Goal: Task Accomplishment & Management: Use online tool/utility

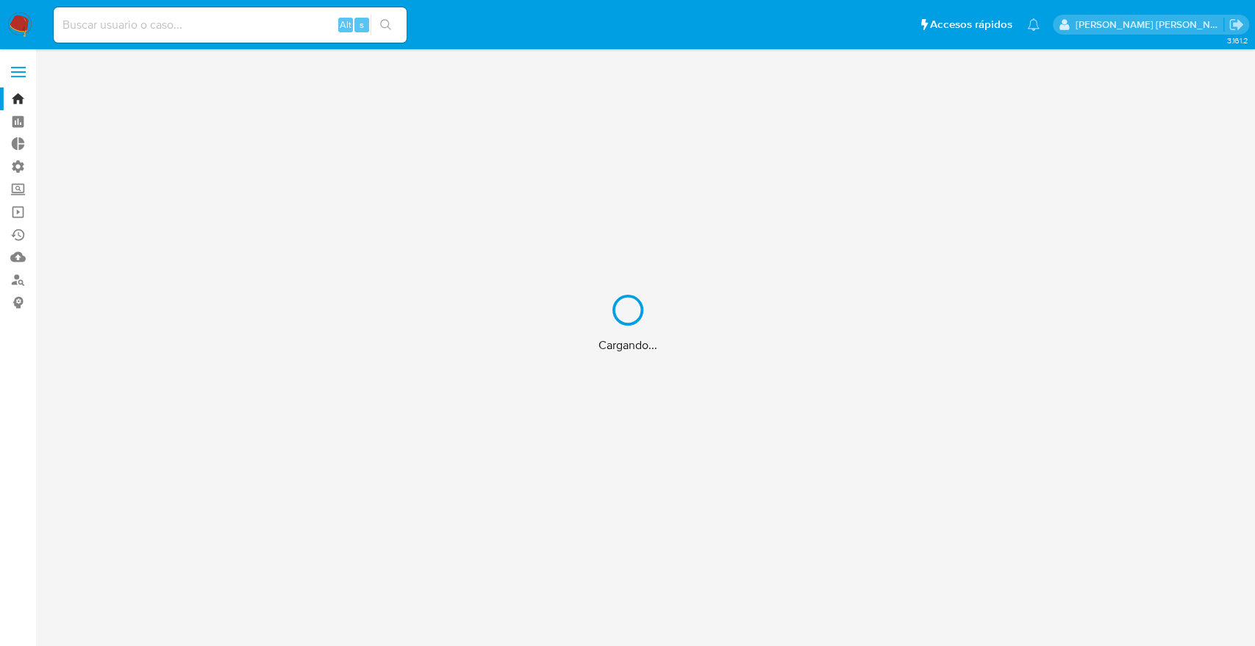
click at [204, 28] on div "Cargando..." at bounding box center [627, 323] width 1255 height 646
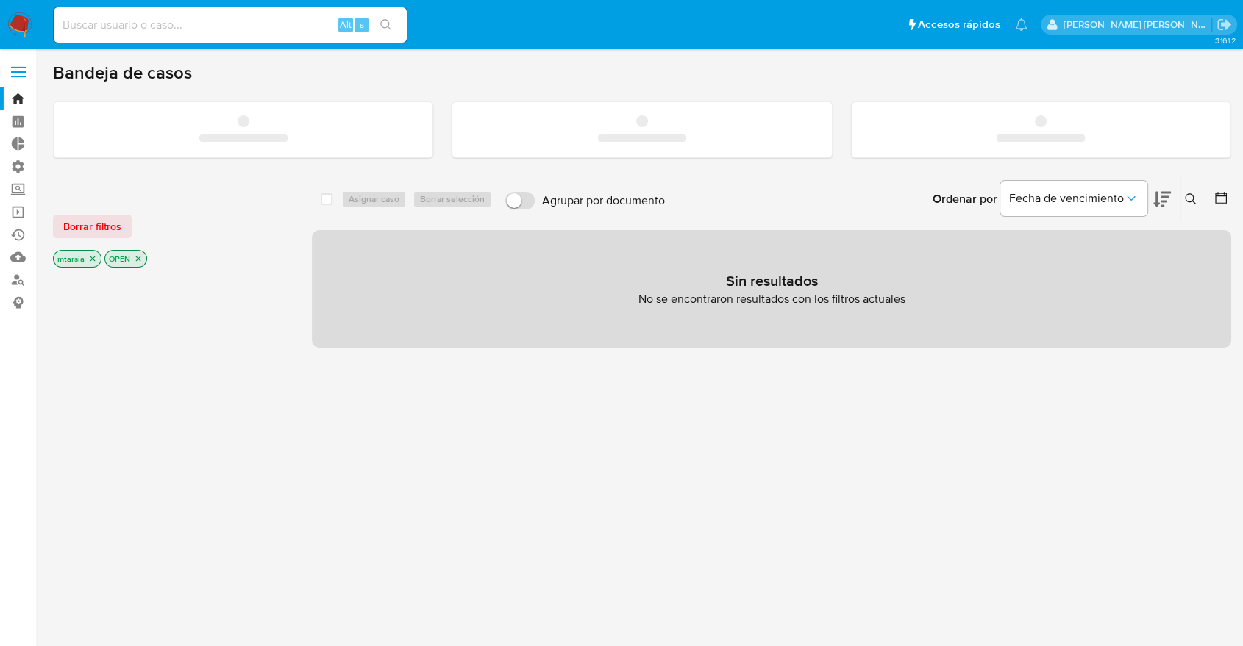
click at [217, 26] on input at bounding box center [230, 24] width 353 height 19
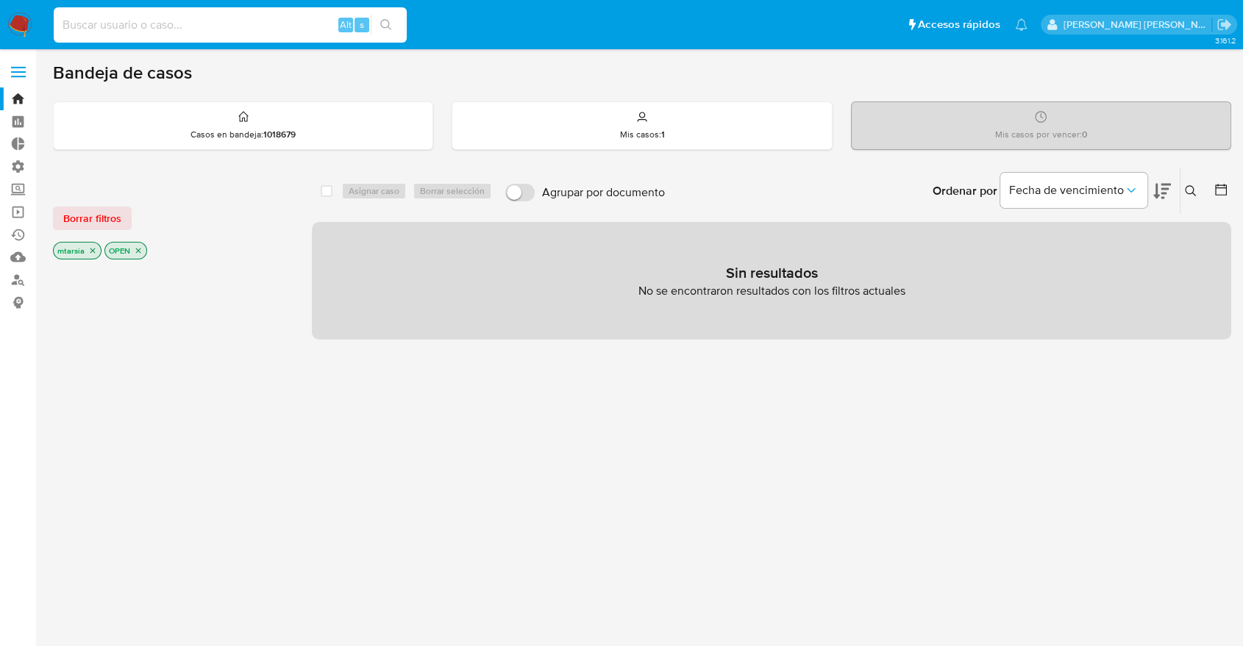
paste input "687343944"
type input "687343944"
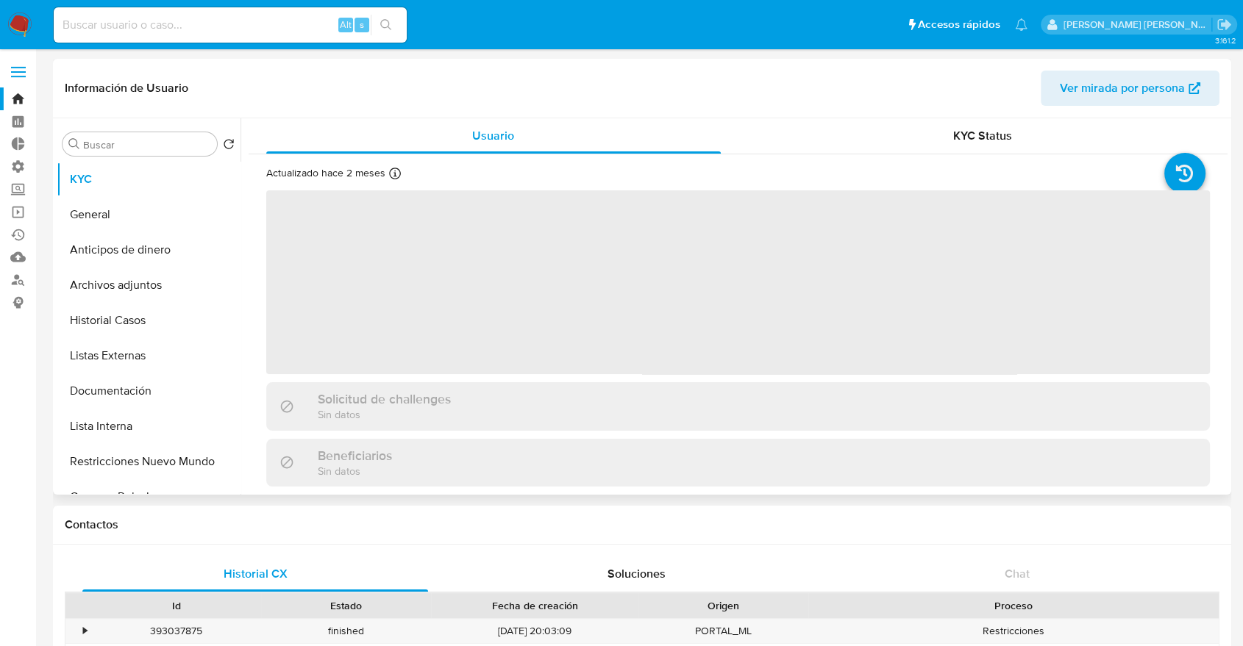
select select "10"
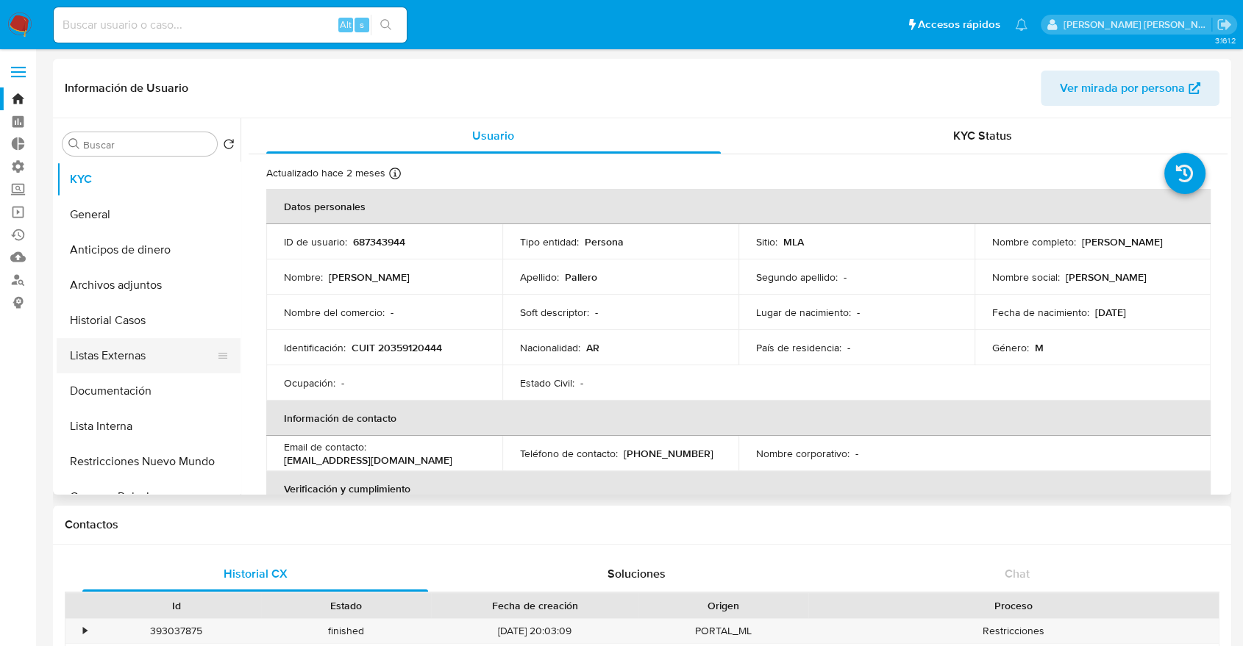
click at [171, 367] on button "Listas Externas" at bounding box center [143, 355] width 172 height 35
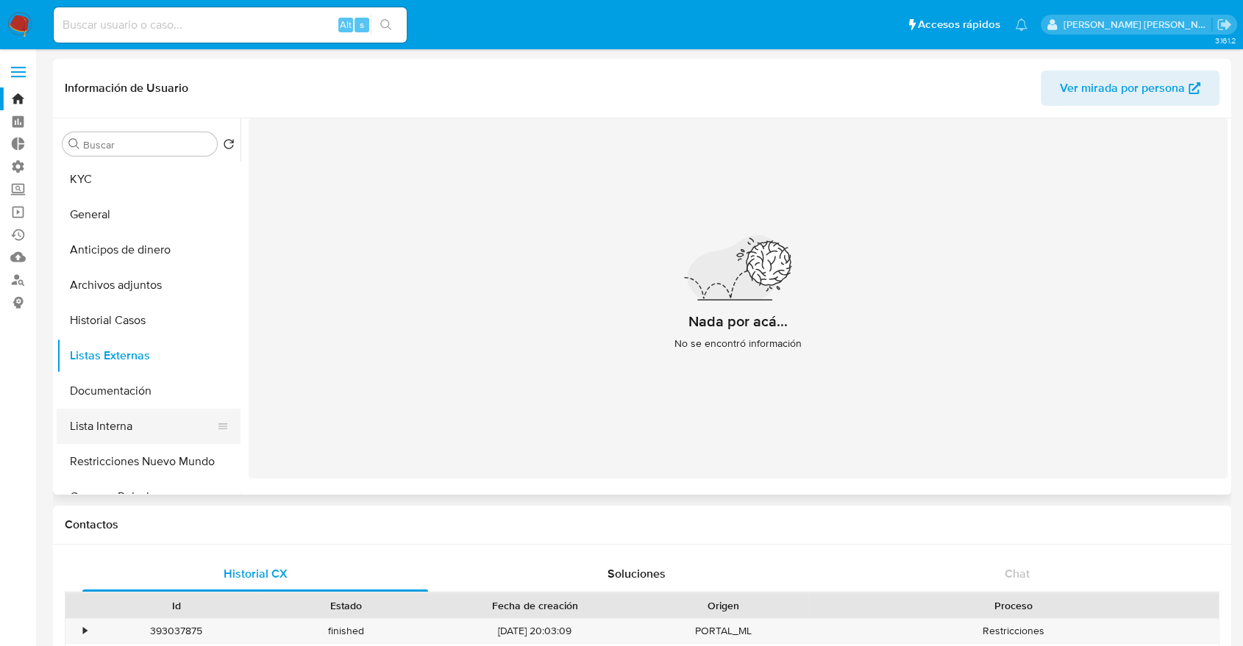
click at [157, 434] on button "Lista Interna" at bounding box center [143, 426] width 172 height 35
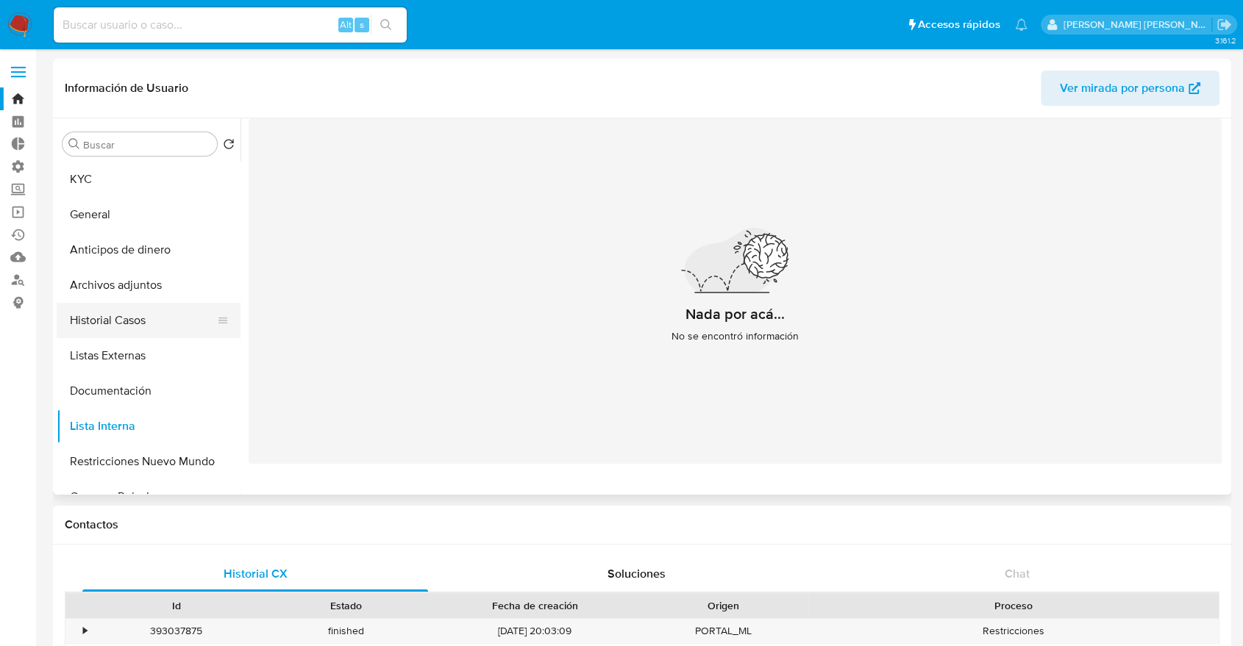
click at [167, 316] on button "Historial Casos" at bounding box center [143, 320] width 172 height 35
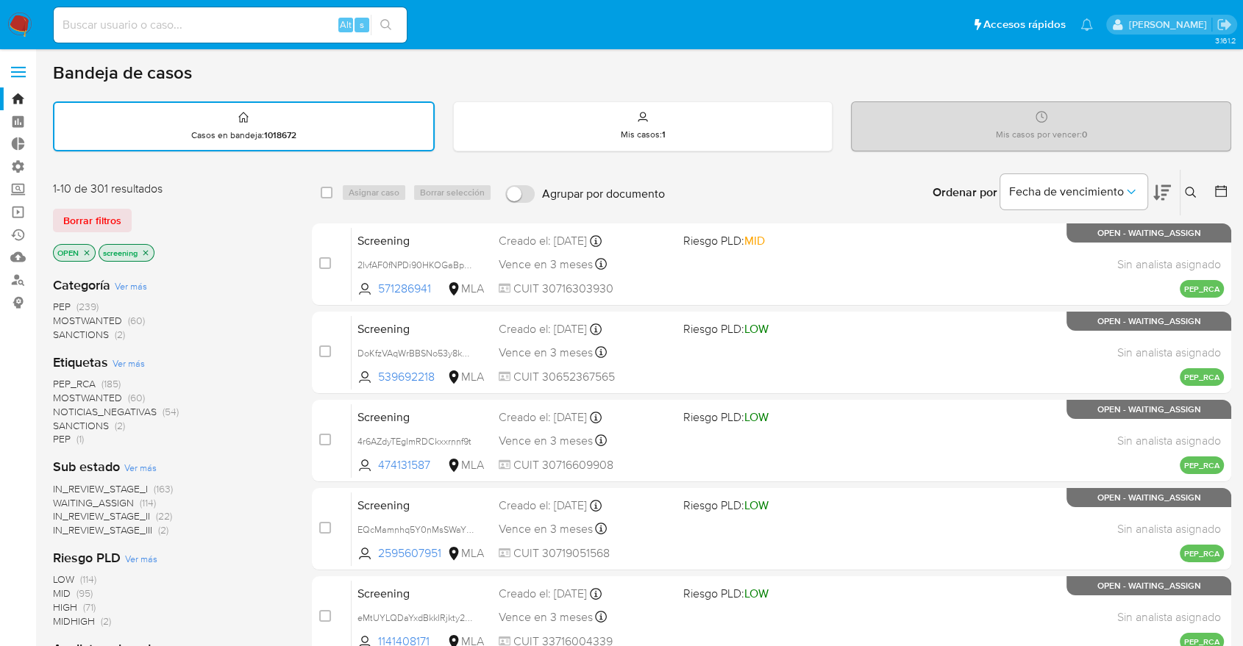
click at [62, 422] on span "SANCTIONS" at bounding box center [81, 425] width 56 height 15
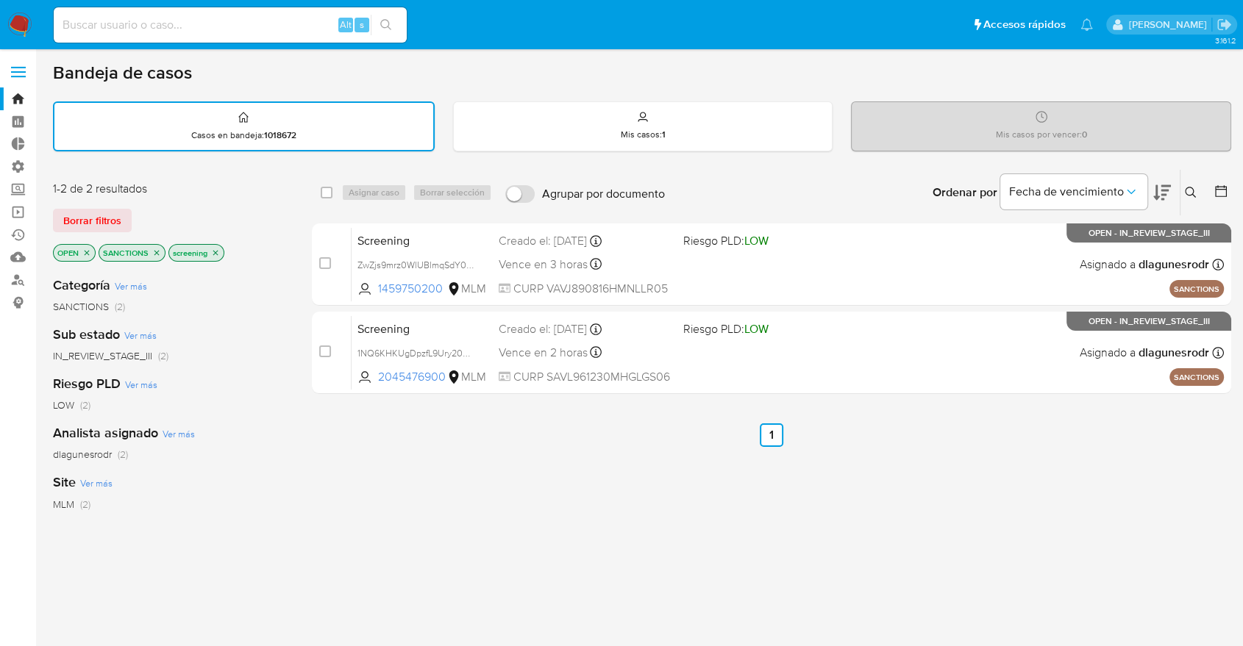
click at [152, 254] on icon "close-filter" at bounding box center [156, 253] width 9 height 9
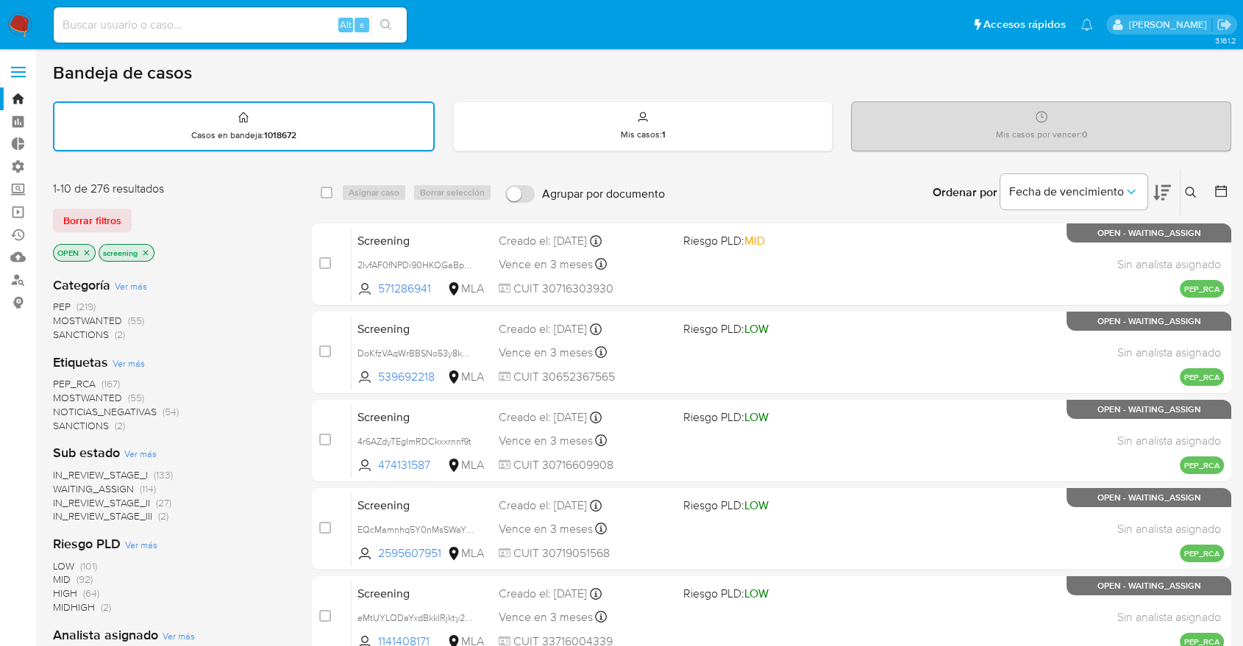
click at [70, 393] on span "MOSTWANTED" at bounding box center [87, 397] width 69 height 15
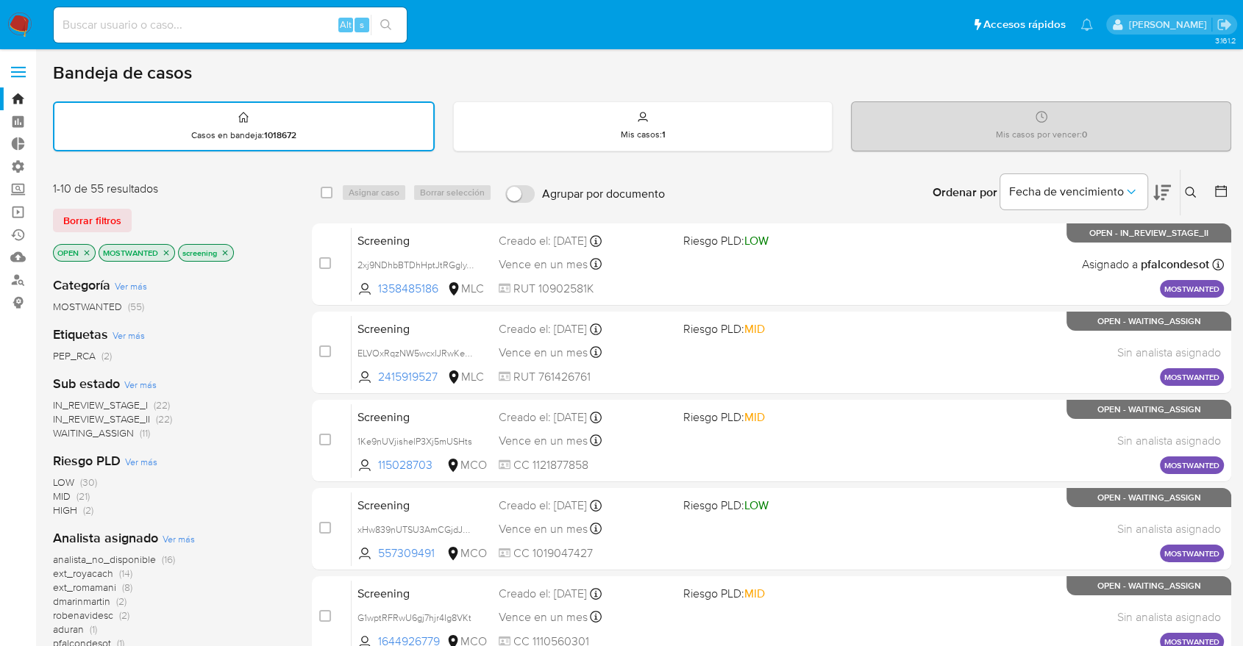
click at [164, 205] on div "1-10 de 55 resultados Borrar filtros OPEN MOSTWANTED screening" at bounding box center [170, 223] width 235 height 84
click at [170, 249] on icon "close-filter" at bounding box center [166, 253] width 9 height 9
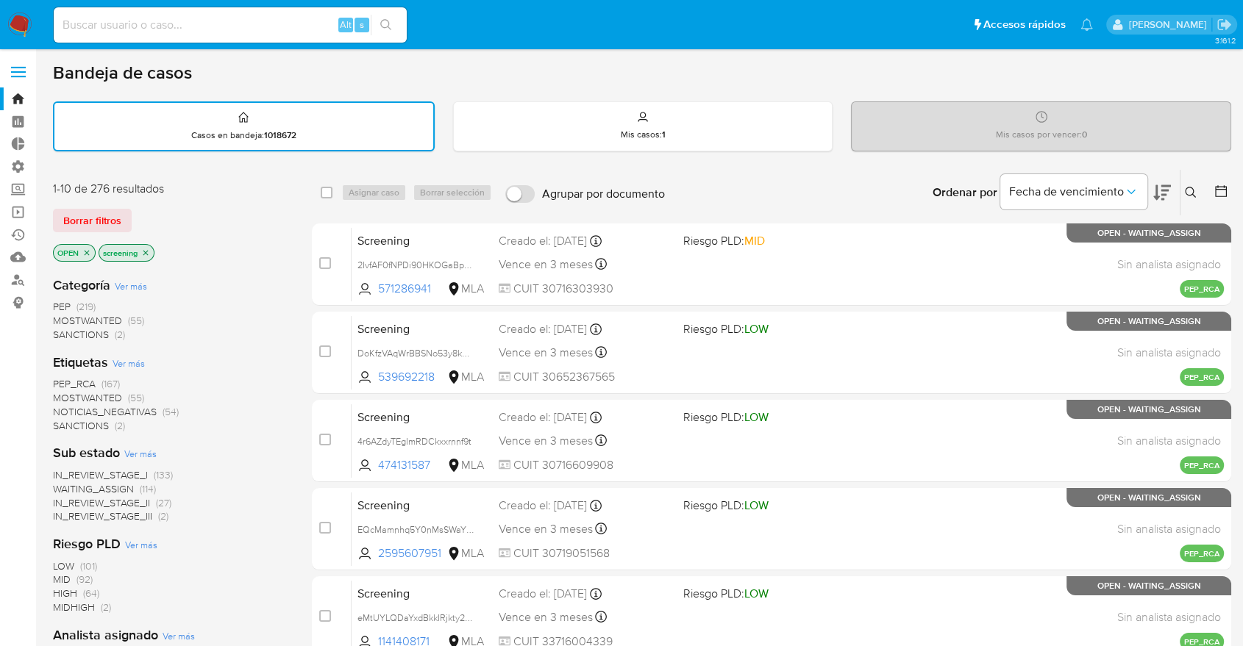
click at [54, 380] on span "PEP_RCA" at bounding box center [74, 383] width 43 height 15
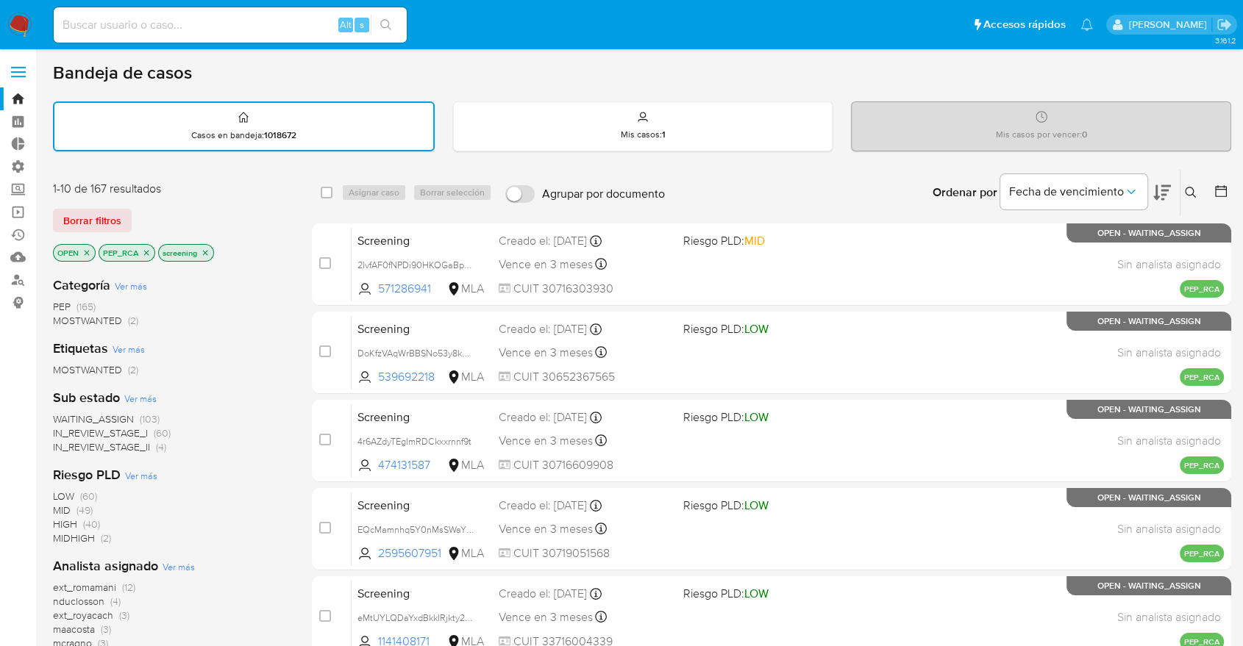
click at [144, 254] on icon "close-filter" at bounding box center [146, 253] width 9 height 9
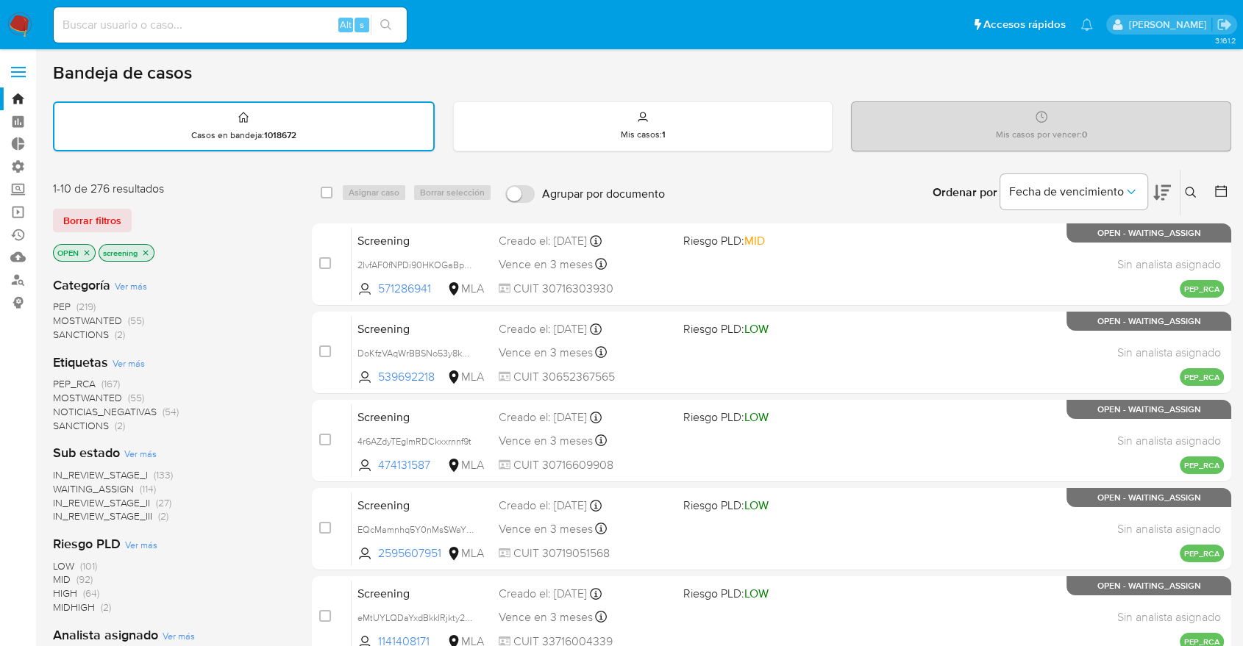
click at [146, 212] on div "Borrar filtros" at bounding box center [170, 221] width 235 height 24
click at [237, 216] on div "Borrar filtros" at bounding box center [170, 221] width 235 height 24
click at [195, 218] on div "Borrar filtros" at bounding box center [170, 221] width 235 height 24
click at [204, 209] on div "Borrar filtros" at bounding box center [170, 221] width 235 height 24
click at [146, 213] on div "Borrar filtros" at bounding box center [170, 221] width 235 height 24
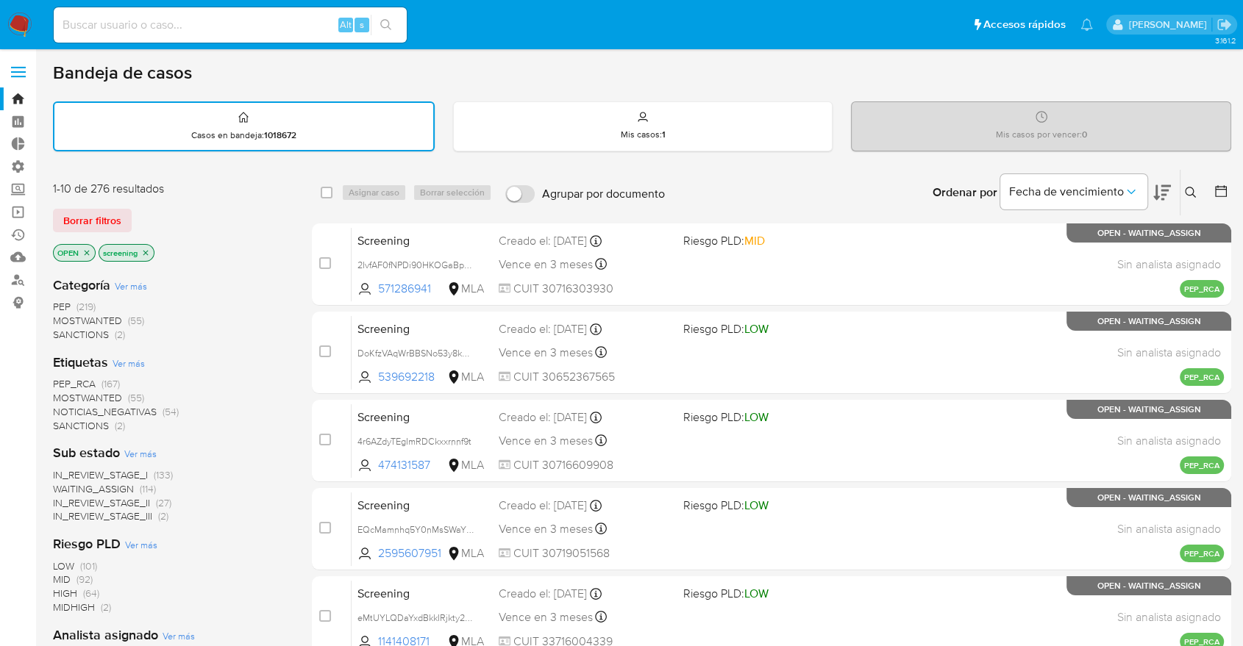
click at [135, 216] on div "Borrar filtros" at bounding box center [170, 221] width 235 height 24
click at [231, 227] on div "Borrar filtros" at bounding box center [170, 221] width 235 height 24
click at [140, 210] on div "Borrar filtros" at bounding box center [170, 221] width 235 height 24
click at [141, 209] on div "Borrar filtros" at bounding box center [170, 221] width 235 height 24
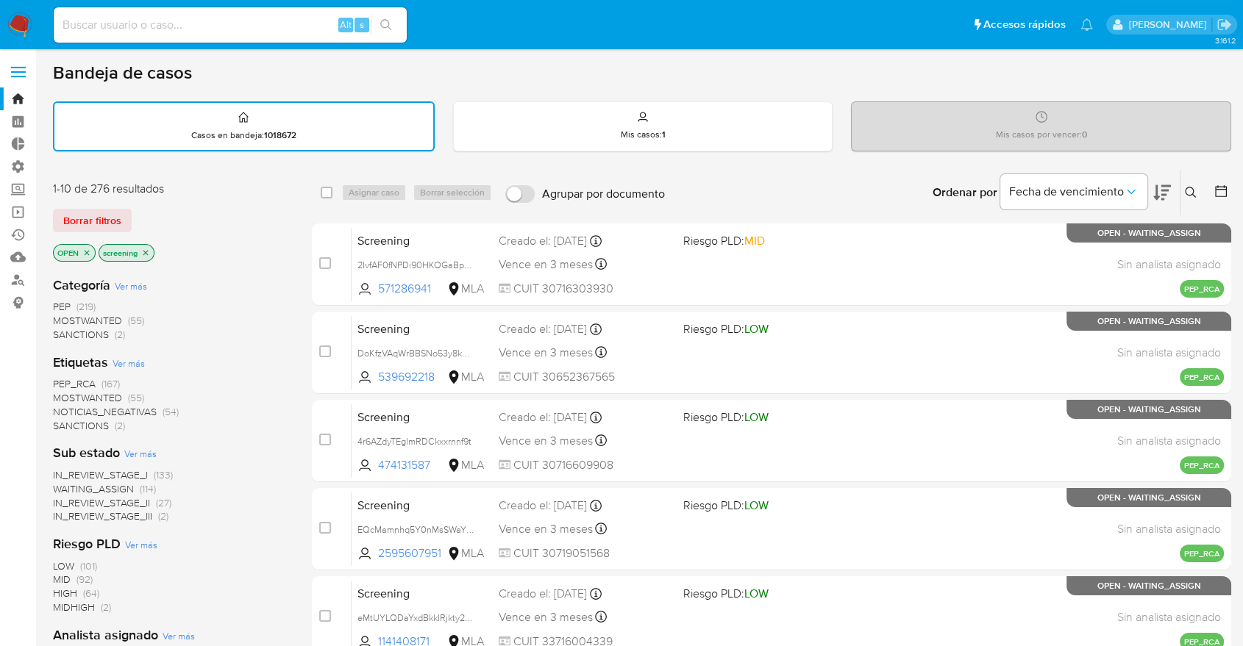
click at [243, 201] on div "1-10 de 276 resultados Borrar filtros OPEN screening" at bounding box center [170, 223] width 235 height 84
click at [260, 199] on div "1-10 de 276 resultados Borrar filtros OPEN screening" at bounding box center [170, 223] width 235 height 84
click at [185, 189] on div "1-10 de 276 resultados" at bounding box center [170, 189] width 235 height 16
click at [181, 193] on div "1-10 de 276 resultados" at bounding box center [170, 189] width 235 height 16
click at [239, 194] on div "1-10 de 276 resultados" at bounding box center [170, 189] width 235 height 16
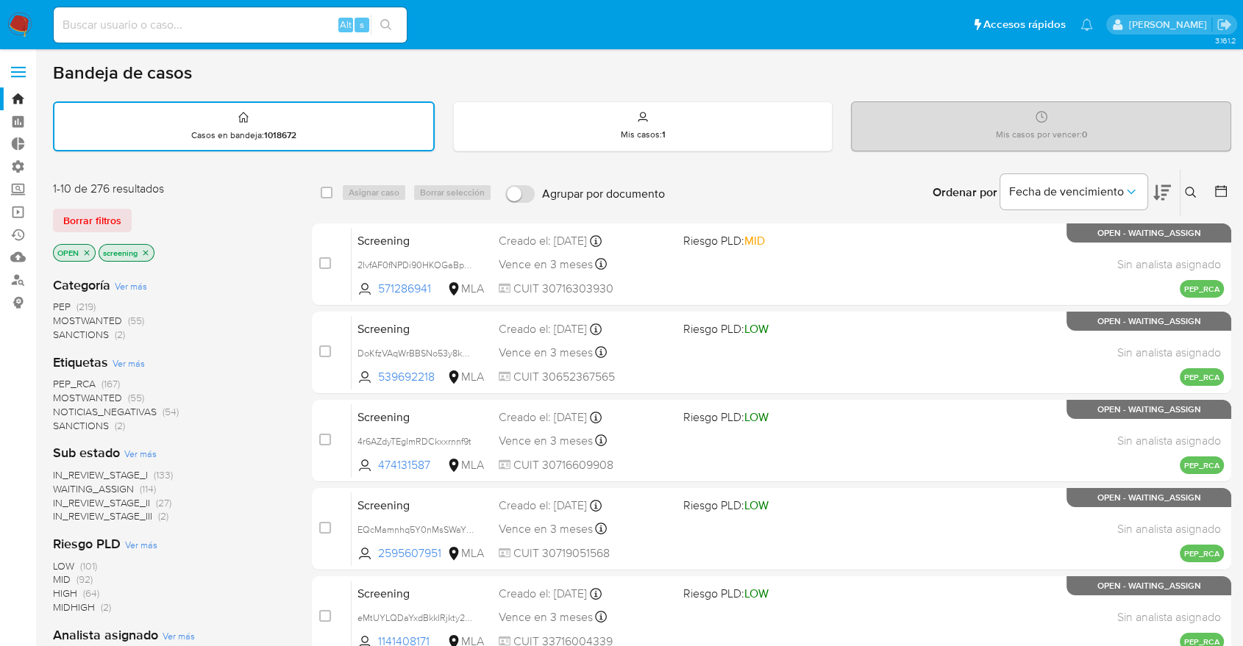
click at [252, 202] on div "1-10 de 276 resultados Borrar filtros OPEN screening" at bounding box center [170, 223] width 235 height 84
click at [182, 201] on div "1-10 de 276 resultados Borrar filtros OPEN screening" at bounding box center [170, 223] width 235 height 84
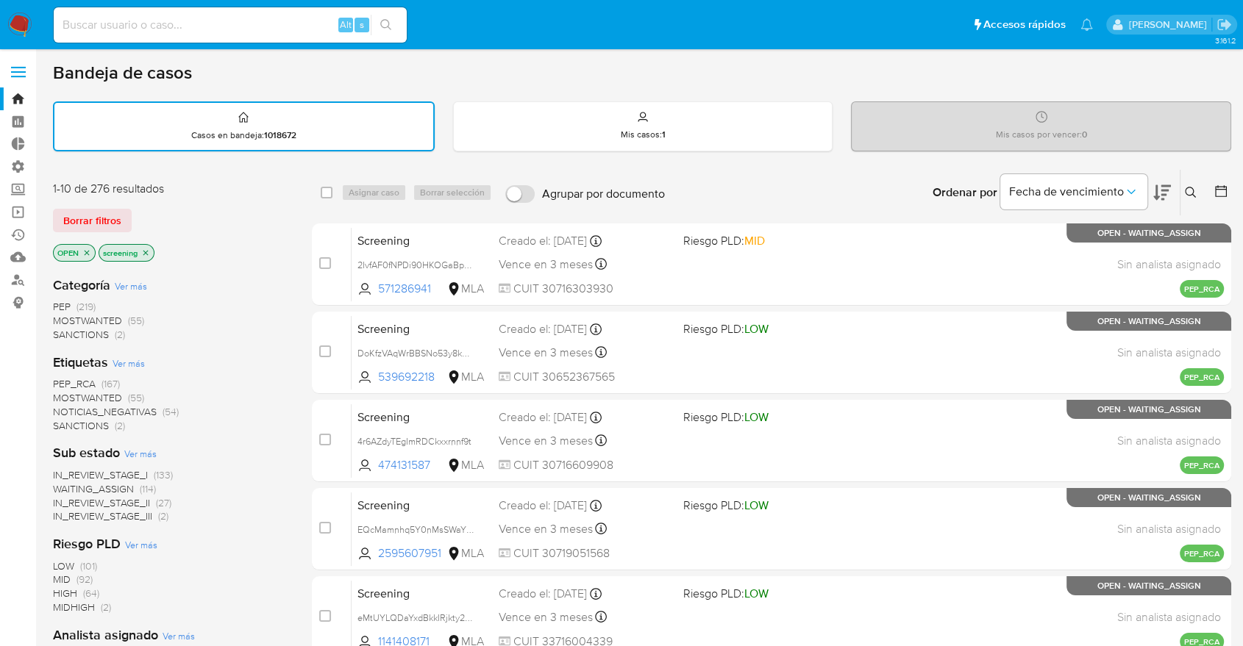
click at [182, 201] on div "1-10 de 276 resultados Borrar filtros OPEN screening" at bounding box center [170, 223] width 235 height 84
click at [166, 213] on div "Borrar filtros" at bounding box center [170, 221] width 235 height 24
click at [169, 213] on div "Borrar filtros" at bounding box center [170, 221] width 235 height 24
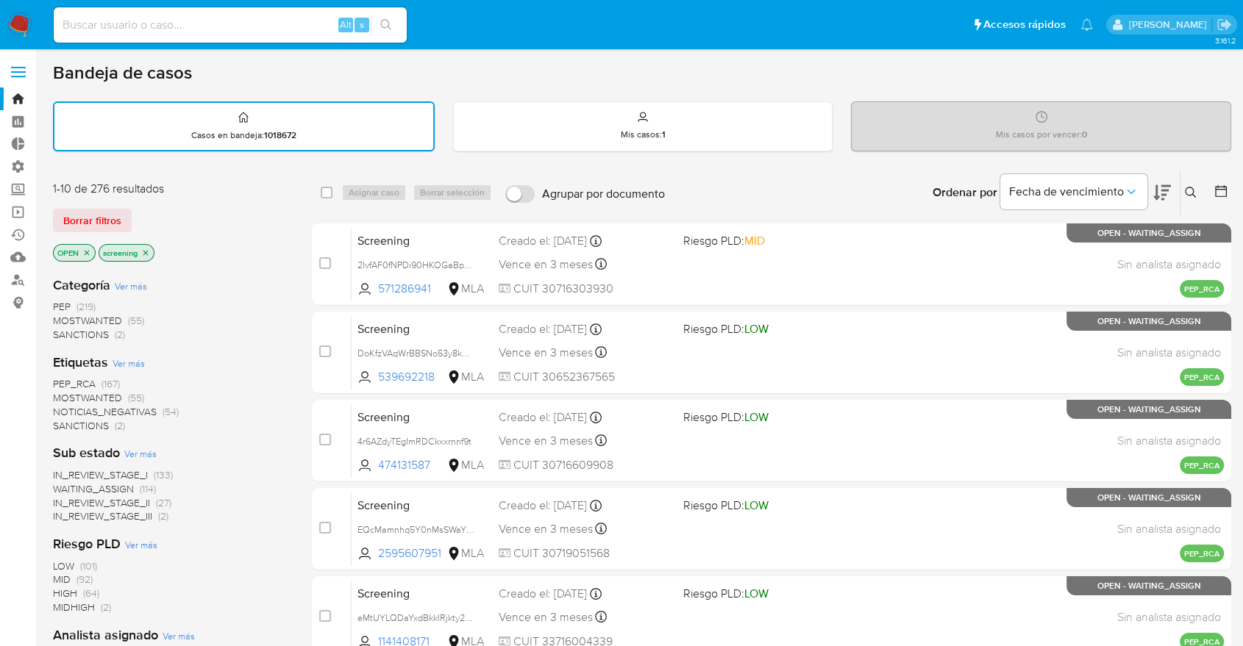
click at [135, 210] on div "Borrar filtros" at bounding box center [170, 221] width 235 height 24
click at [145, 217] on div "Borrar filtros" at bounding box center [170, 221] width 235 height 24
click at [141, 213] on div "Borrar filtros" at bounding box center [170, 221] width 235 height 24
click at [153, 204] on div "1-10 de 276 resultados Borrar filtros OPEN screening" at bounding box center [170, 223] width 235 height 84
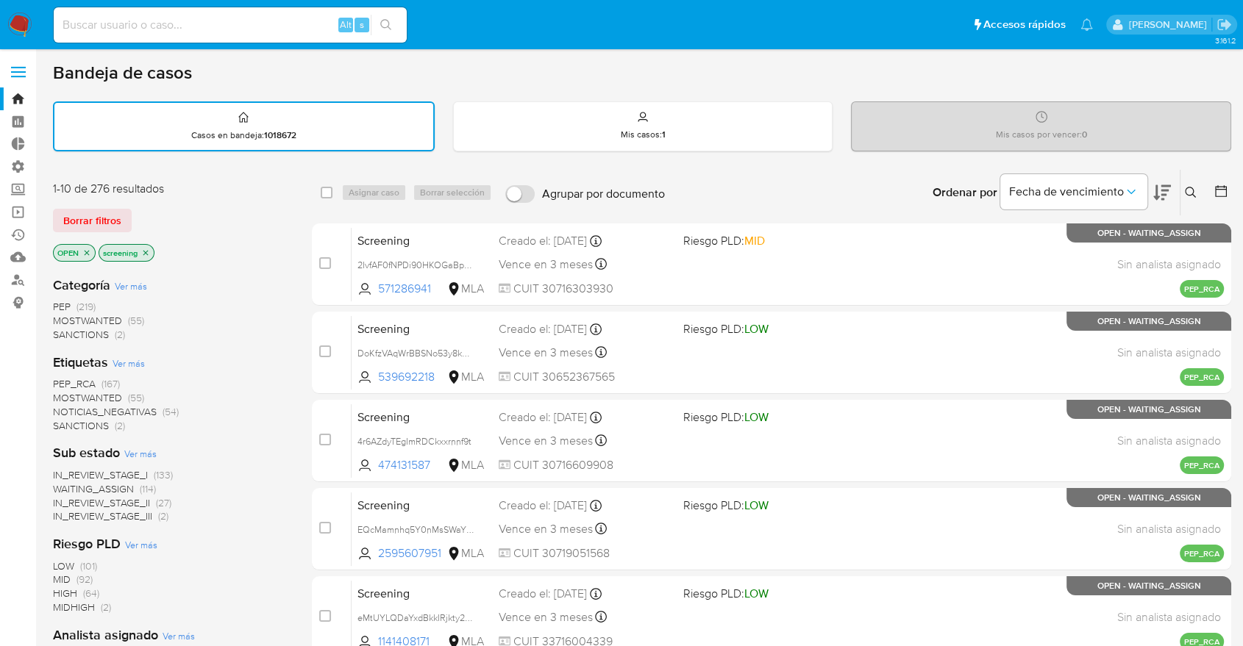
click at [153, 204] on div "1-10 de 276 resultados Borrar filtros OPEN screening" at bounding box center [170, 223] width 235 height 84
click at [157, 210] on div "Borrar filtros" at bounding box center [170, 221] width 235 height 24
click at [151, 211] on div "Borrar filtros" at bounding box center [170, 221] width 235 height 24
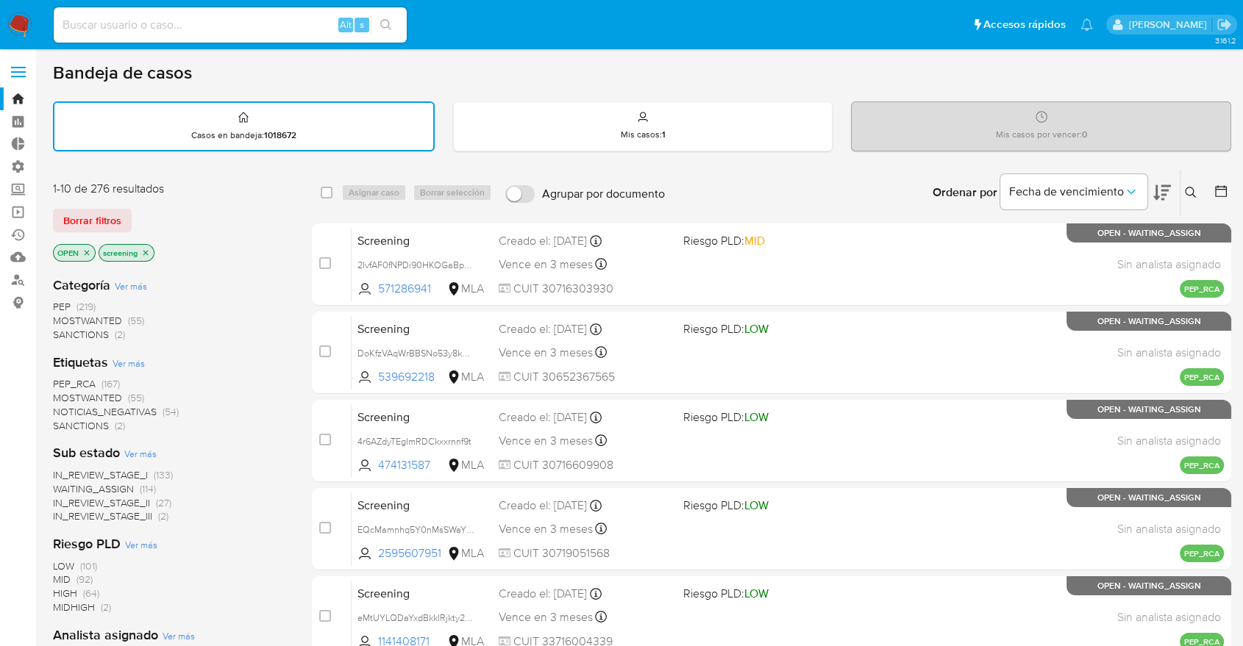
click at [151, 211] on div "Borrar filtros" at bounding box center [170, 221] width 235 height 24
click at [136, 212] on div "Borrar filtros" at bounding box center [170, 221] width 235 height 24
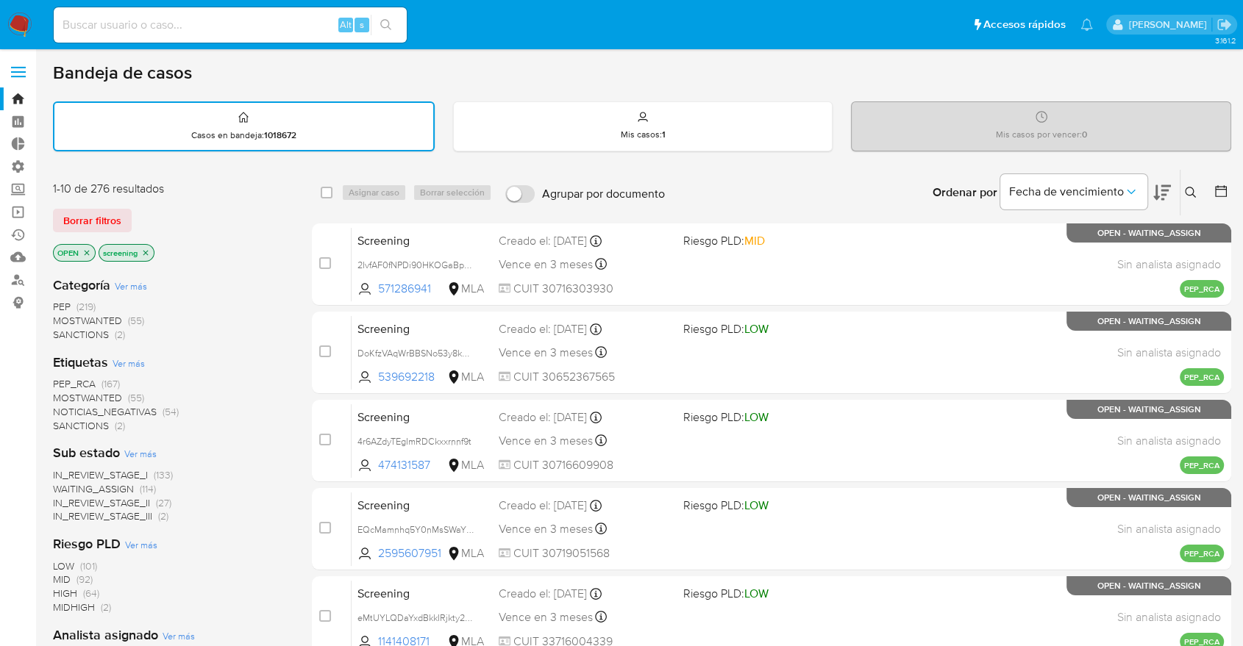
click at [136, 212] on div "Borrar filtros" at bounding box center [170, 221] width 235 height 24
